Goal: Task Accomplishment & Management: Use online tool/utility

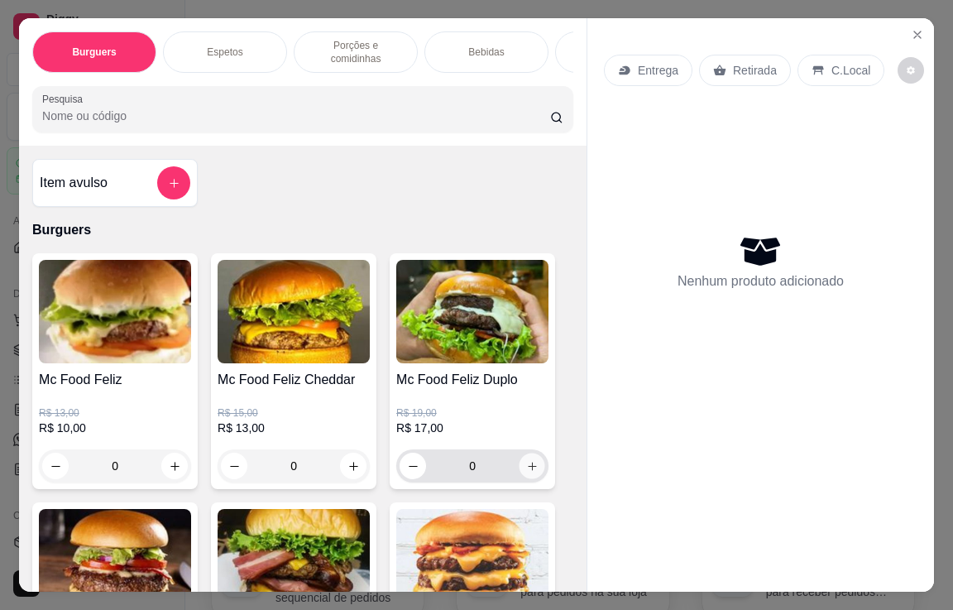
click at [526, 462] on icon "increase-product-quantity" at bounding box center [532, 466] width 12 height 12
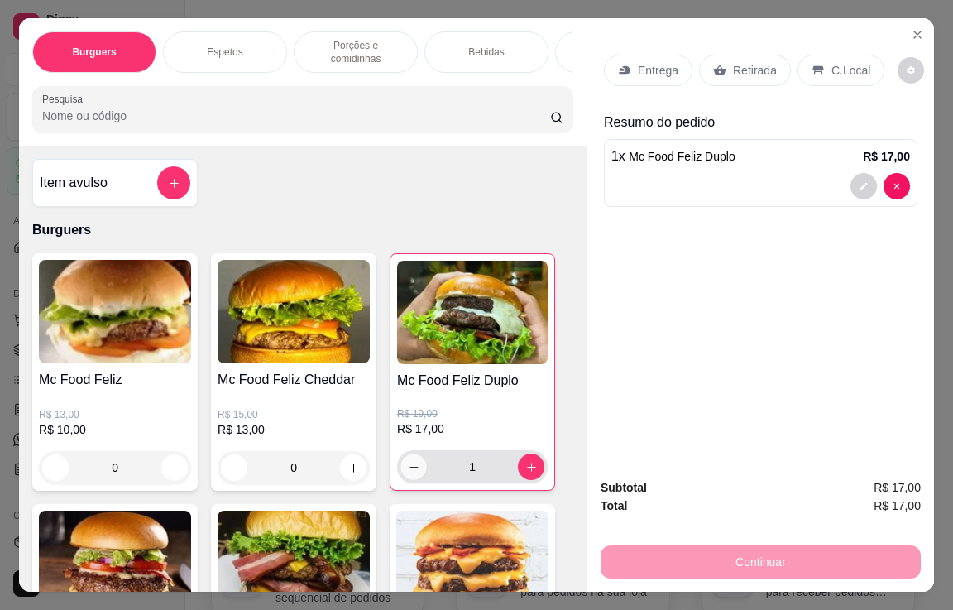
click at [401, 459] on button "decrease-product-quantity" at bounding box center [414, 467] width 26 height 26
type input "0"
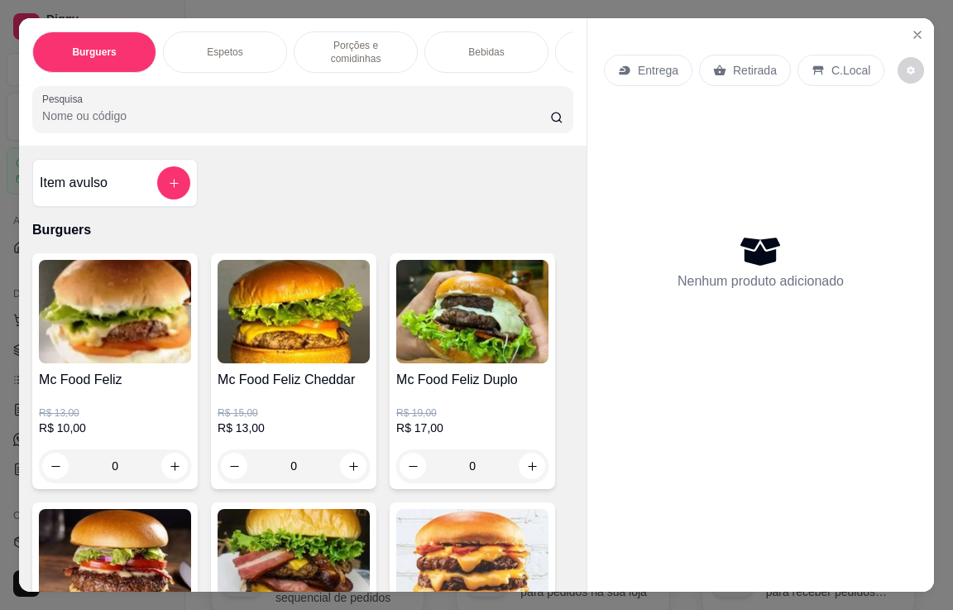
click at [171, 459] on div "0" at bounding box center [115, 465] width 152 height 33
click at [174, 459] on div "0" at bounding box center [115, 465] width 152 height 33
click at [348, 460] on icon "increase-product-quantity" at bounding box center [354, 466] width 12 height 12
type input "1"
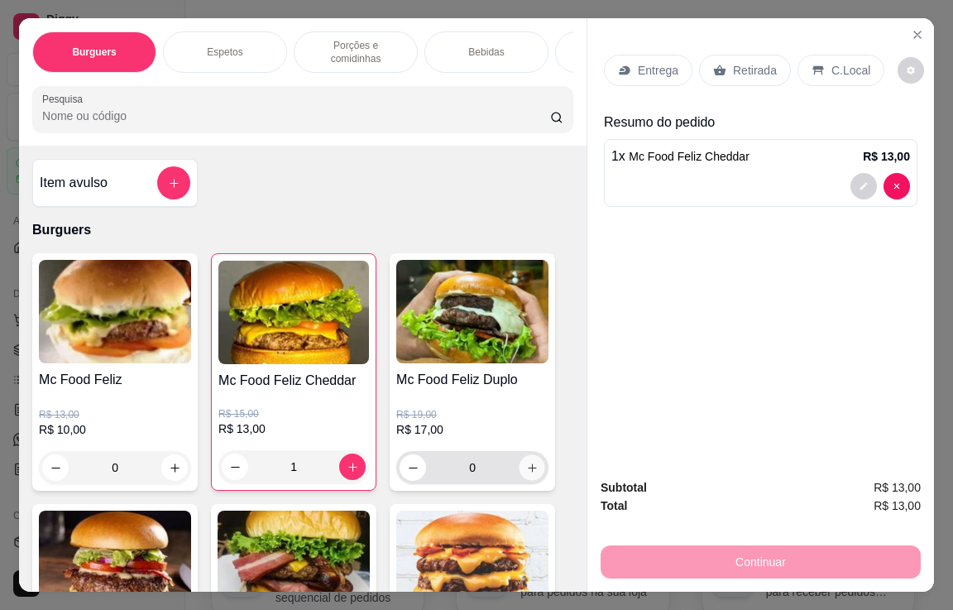
click at [526, 463] on icon "increase-product-quantity" at bounding box center [532, 468] width 12 height 12
type input "1"
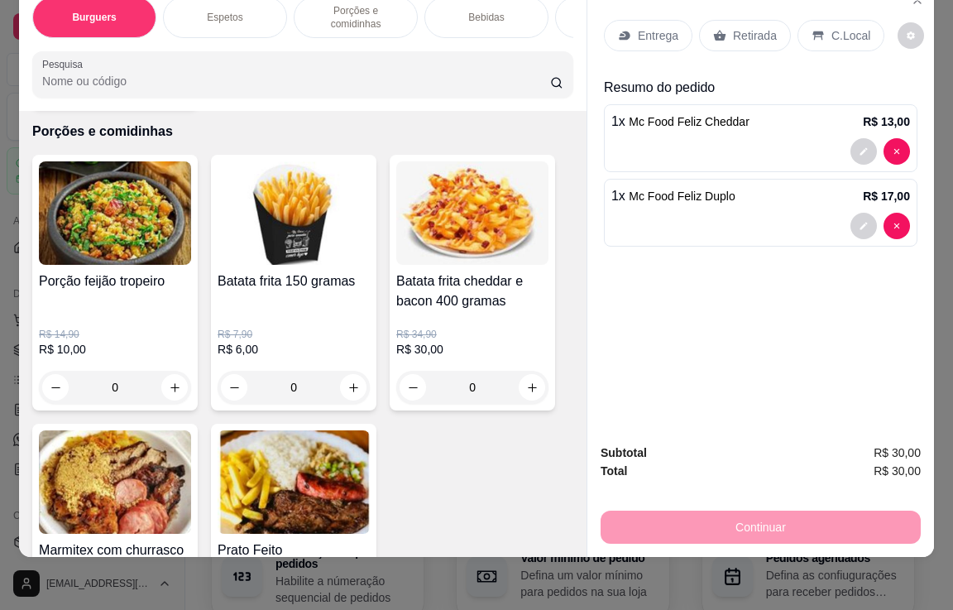
scroll to position [1490, 0]
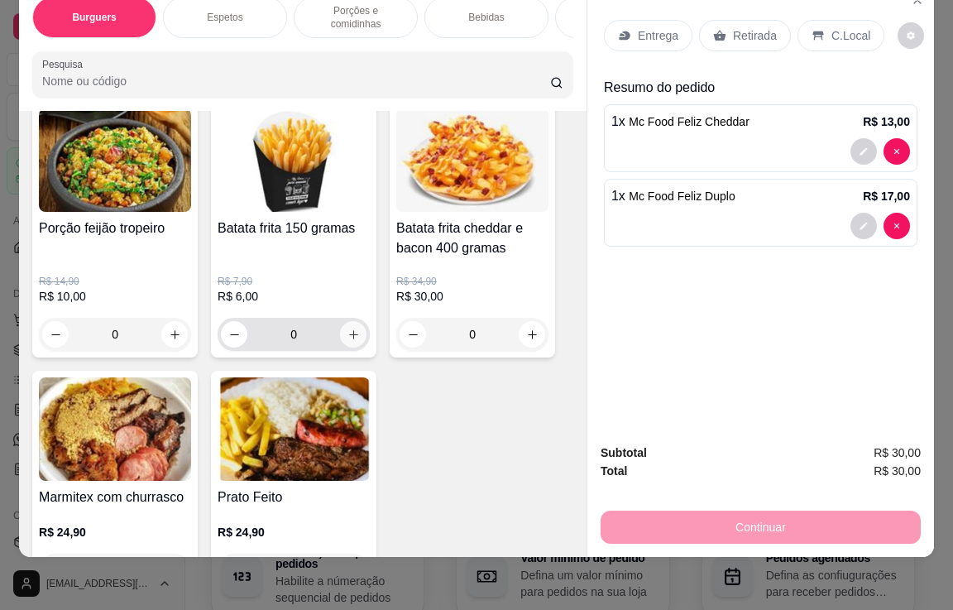
click at [348, 329] on icon "increase-product-quantity" at bounding box center [354, 335] width 12 height 12
type input "1"
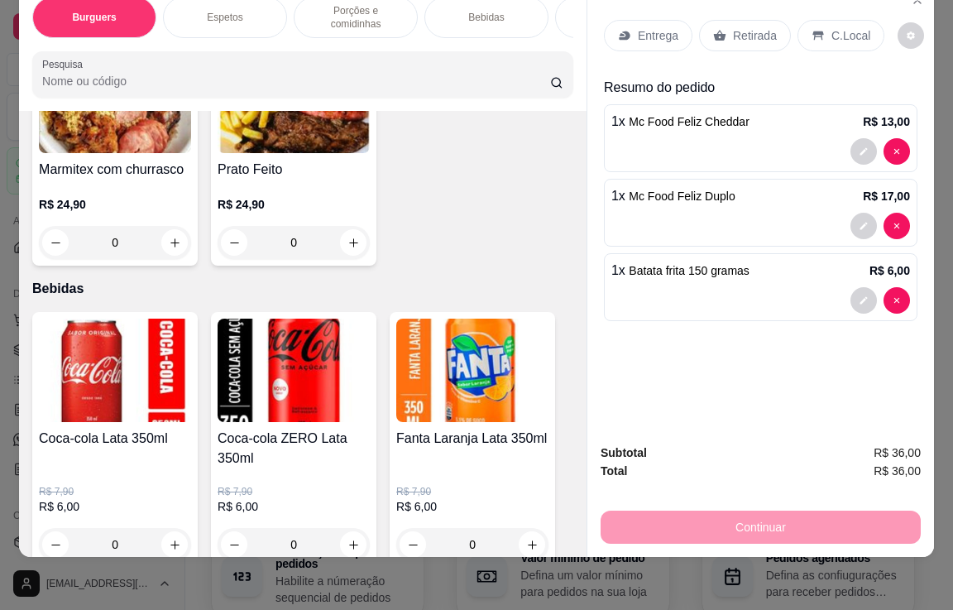
scroll to position [1821, 0]
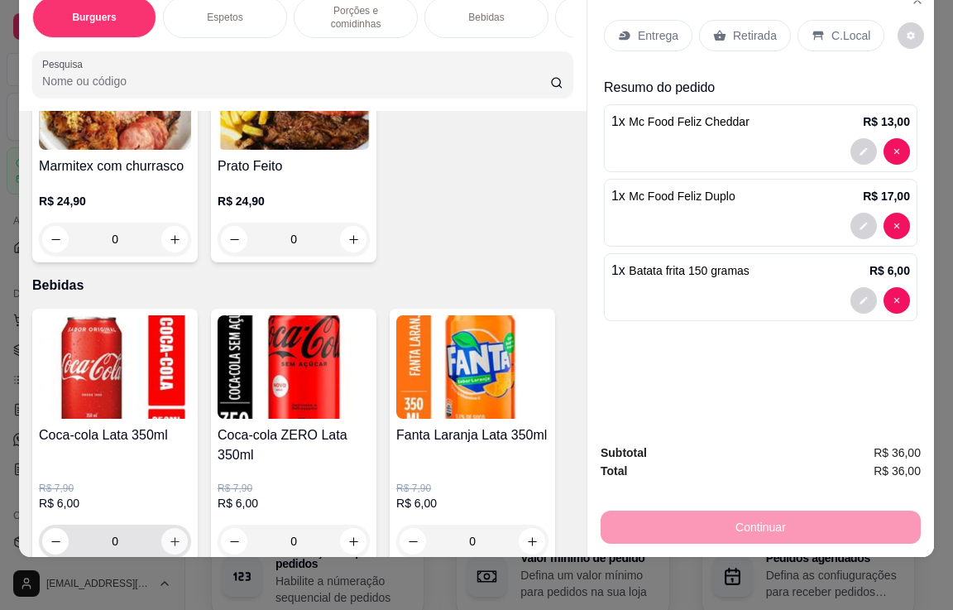
click at [170, 535] on icon "increase-product-quantity" at bounding box center [175, 541] width 12 height 12
type input "1"
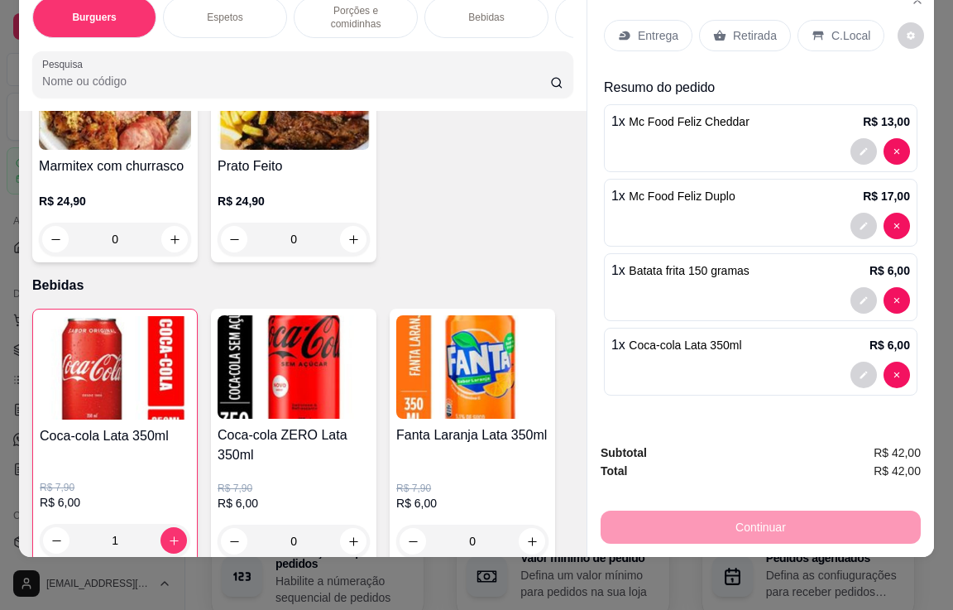
click at [843, 27] on p "C.Local" at bounding box center [851, 35] width 39 height 17
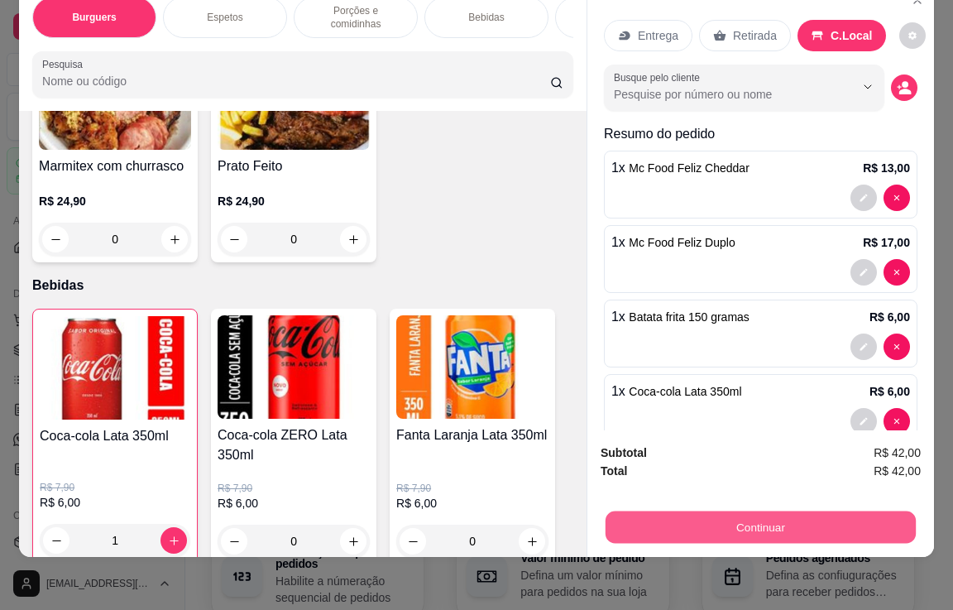
click at [766, 511] on button "Continuar" at bounding box center [761, 527] width 310 height 32
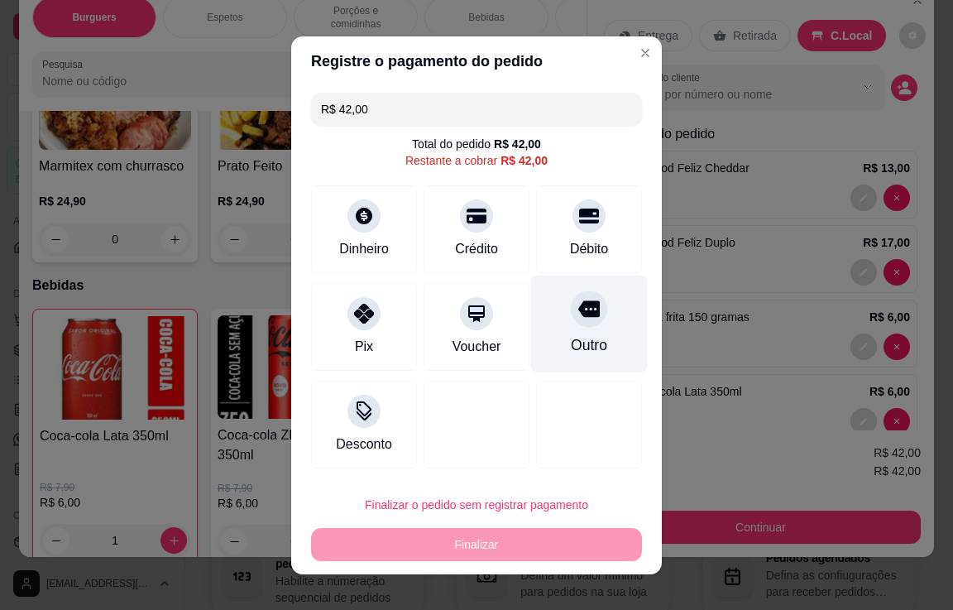
click at [579, 318] on icon at bounding box center [590, 309] width 22 height 22
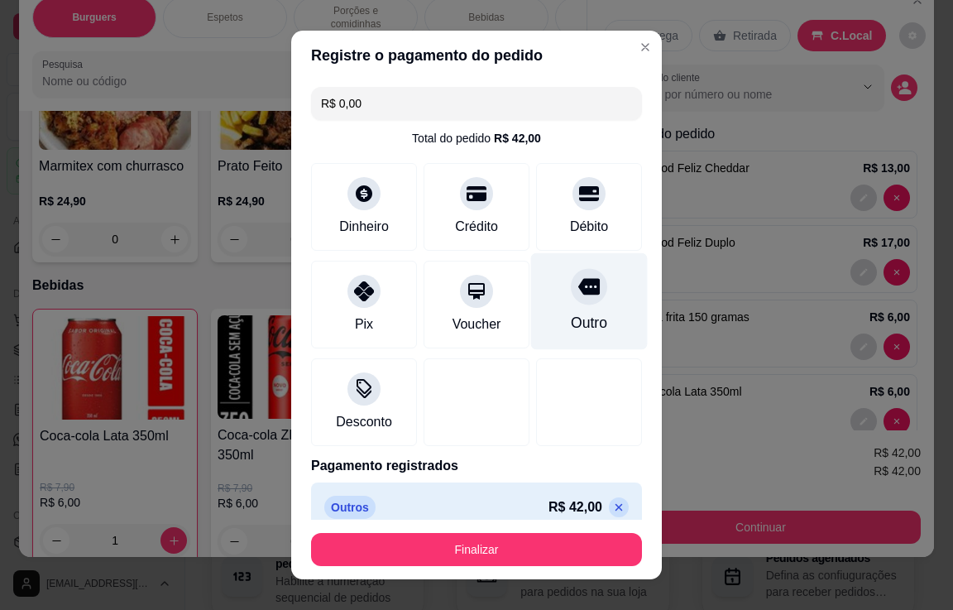
type input "R$ 0,00"
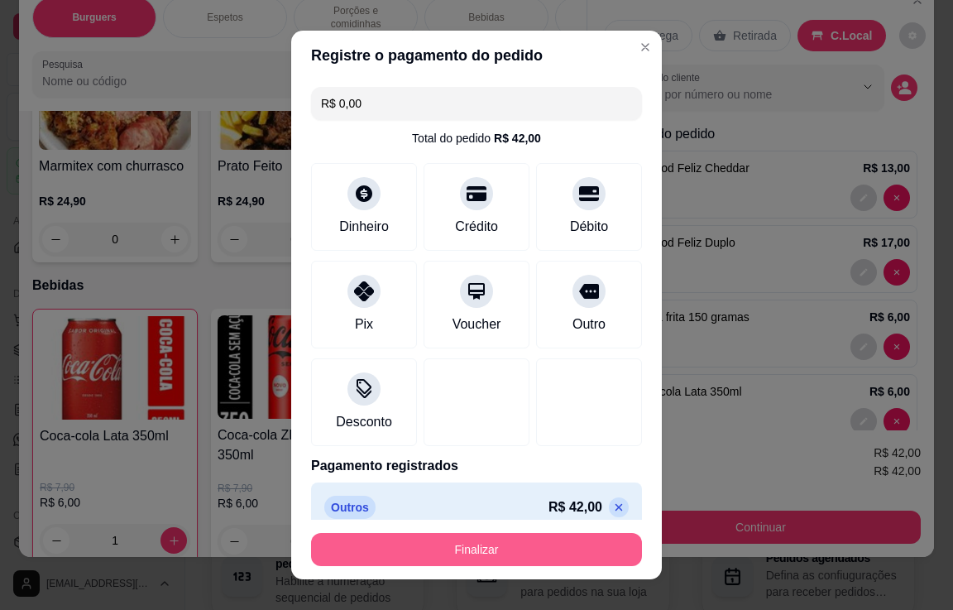
click at [478, 555] on button "Finalizar" at bounding box center [476, 549] width 331 height 33
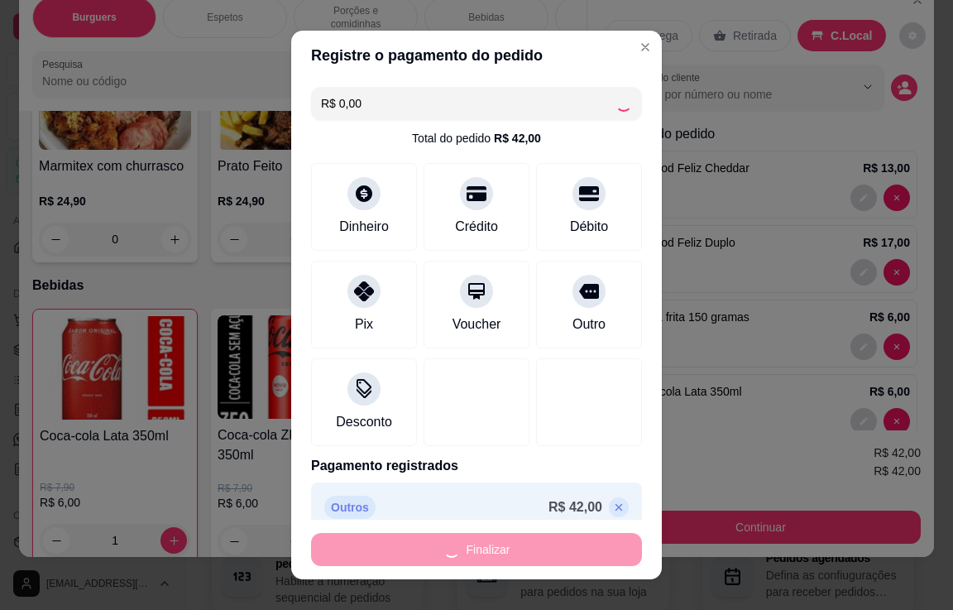
type input "0"
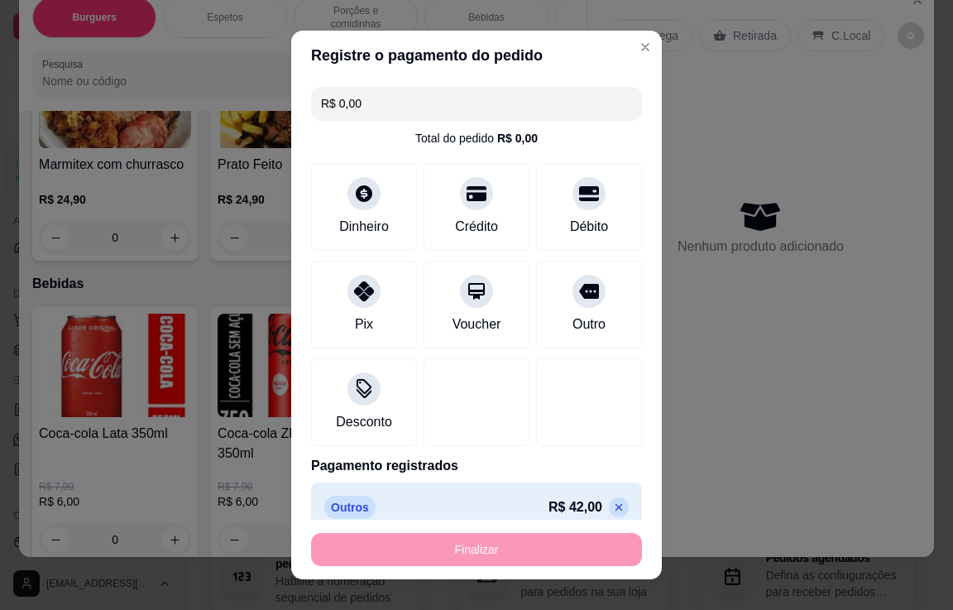
type input "-R$ 42,00"
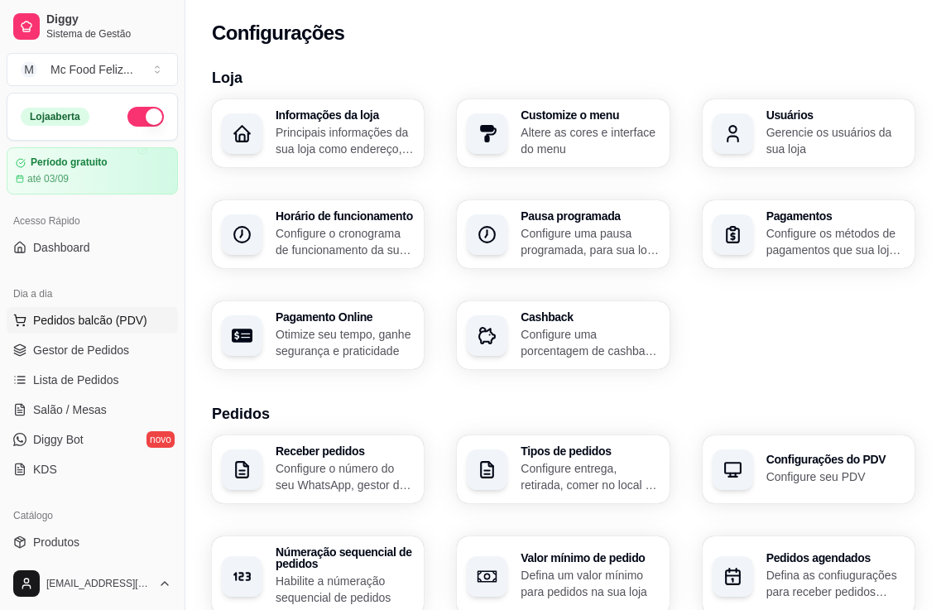
click at [96, 317] on span "Pedidos balcão (PDV)" at bounding box center [90, 320] width 114 height 17
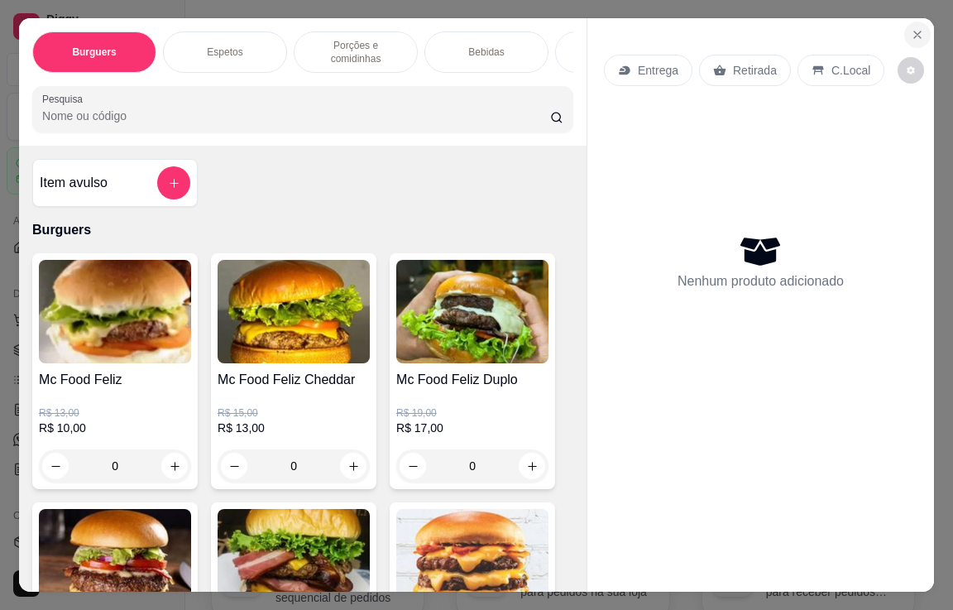
click at [911, 28] on icon "Close" at bounding box center [917, 34] width 13 height 13
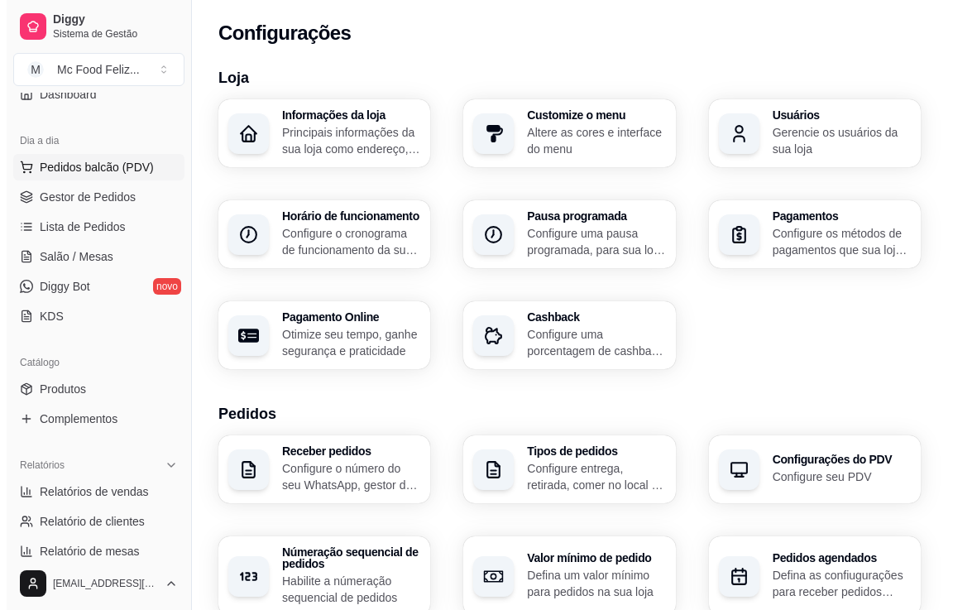
scroll to position [166, 0]
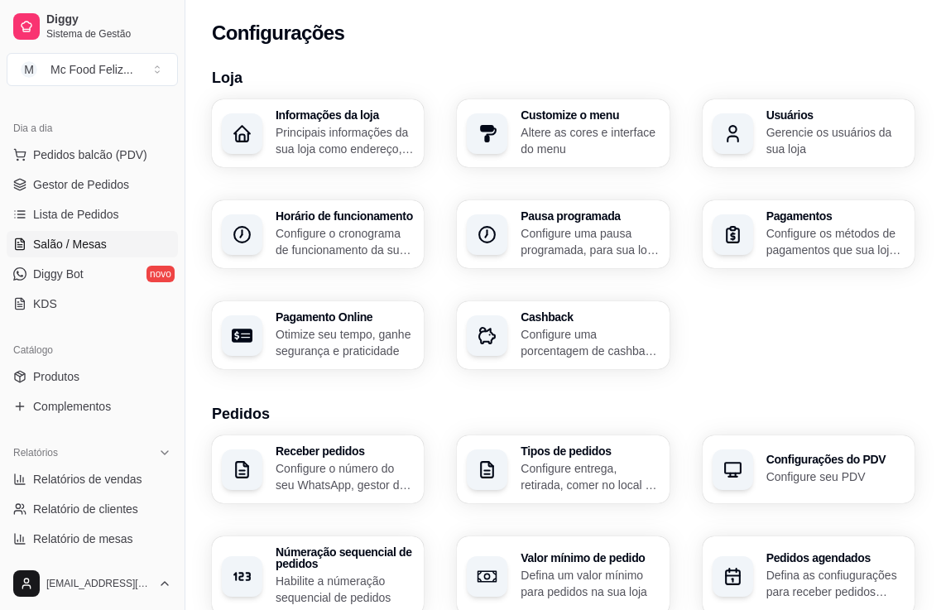
click at [83, 242] on span "Salão / Mesas" at bounding box center [70, 244] width 74 height 17
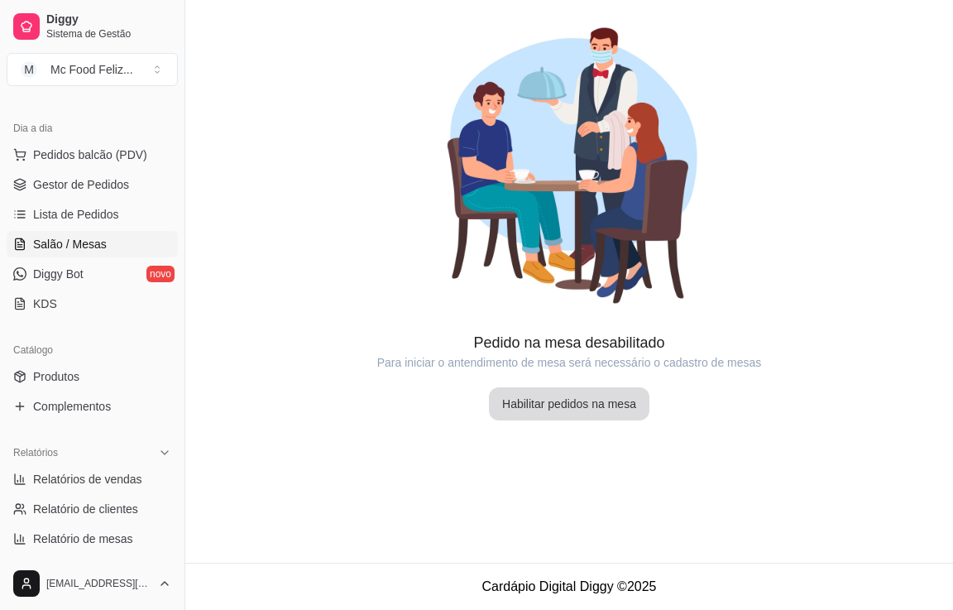
click at [529, 402] on button "Habilitar pedidos na mesa" at bounding box center [569, 403] width 161 height 33
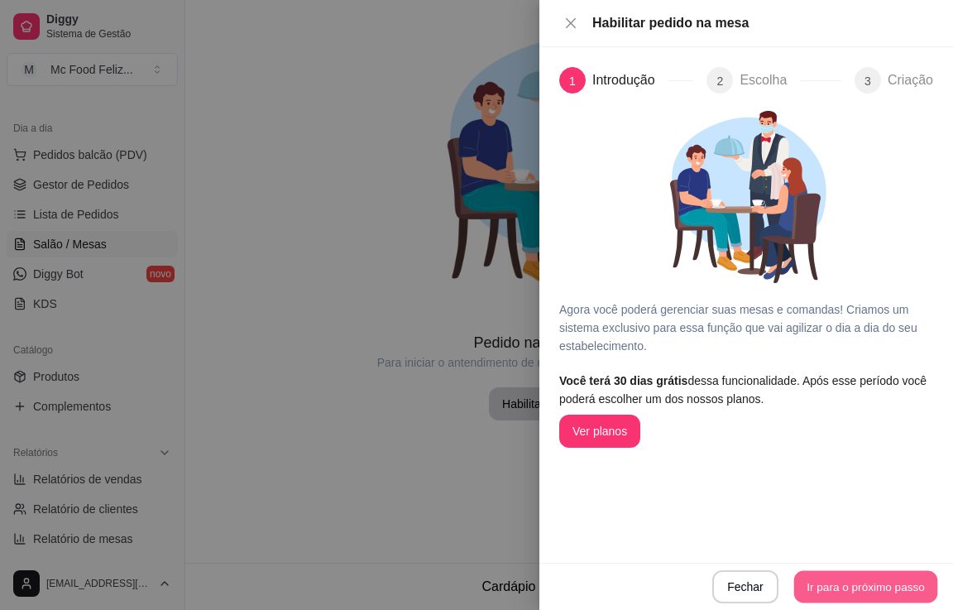
click at [855, 588] on button "Ir para o próximo passo" at bounding box center [867, 587] width 144 height 32
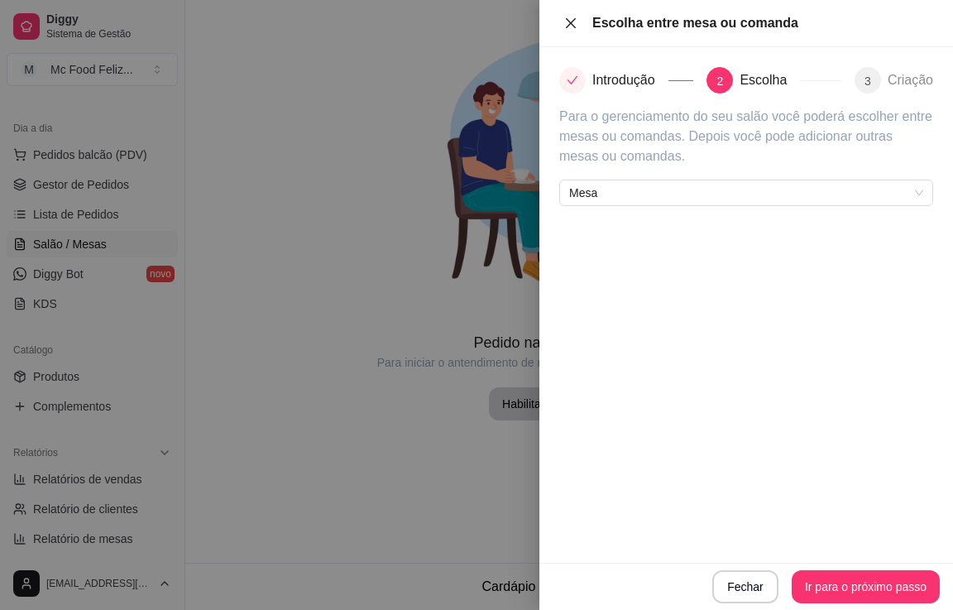
click at [574, 26] on icon "close" at bounding box center [570, 23] width 13 height 13
